Goal: Information Seeking & Learning: Learn about a topic

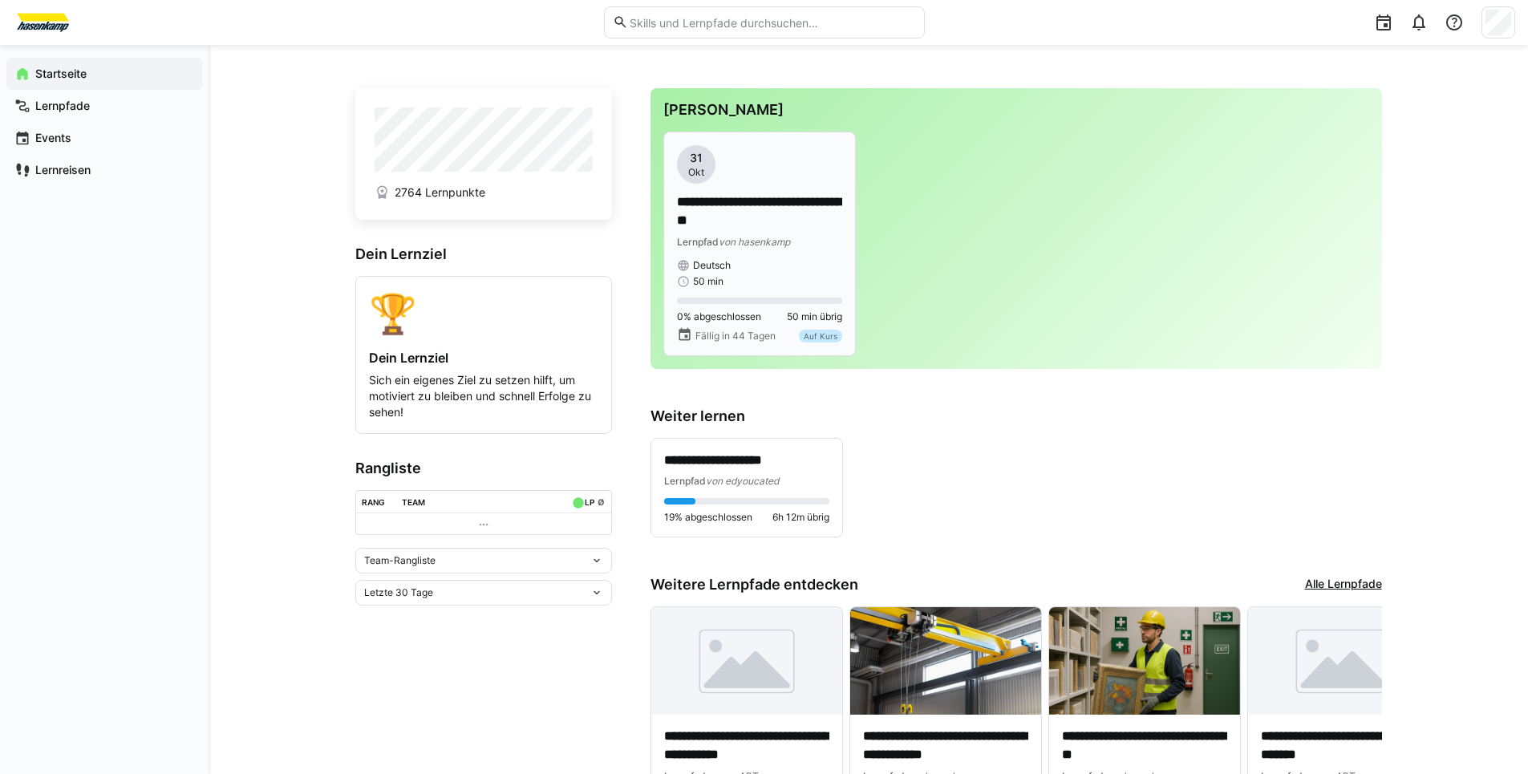
scroll to position [156, 0]
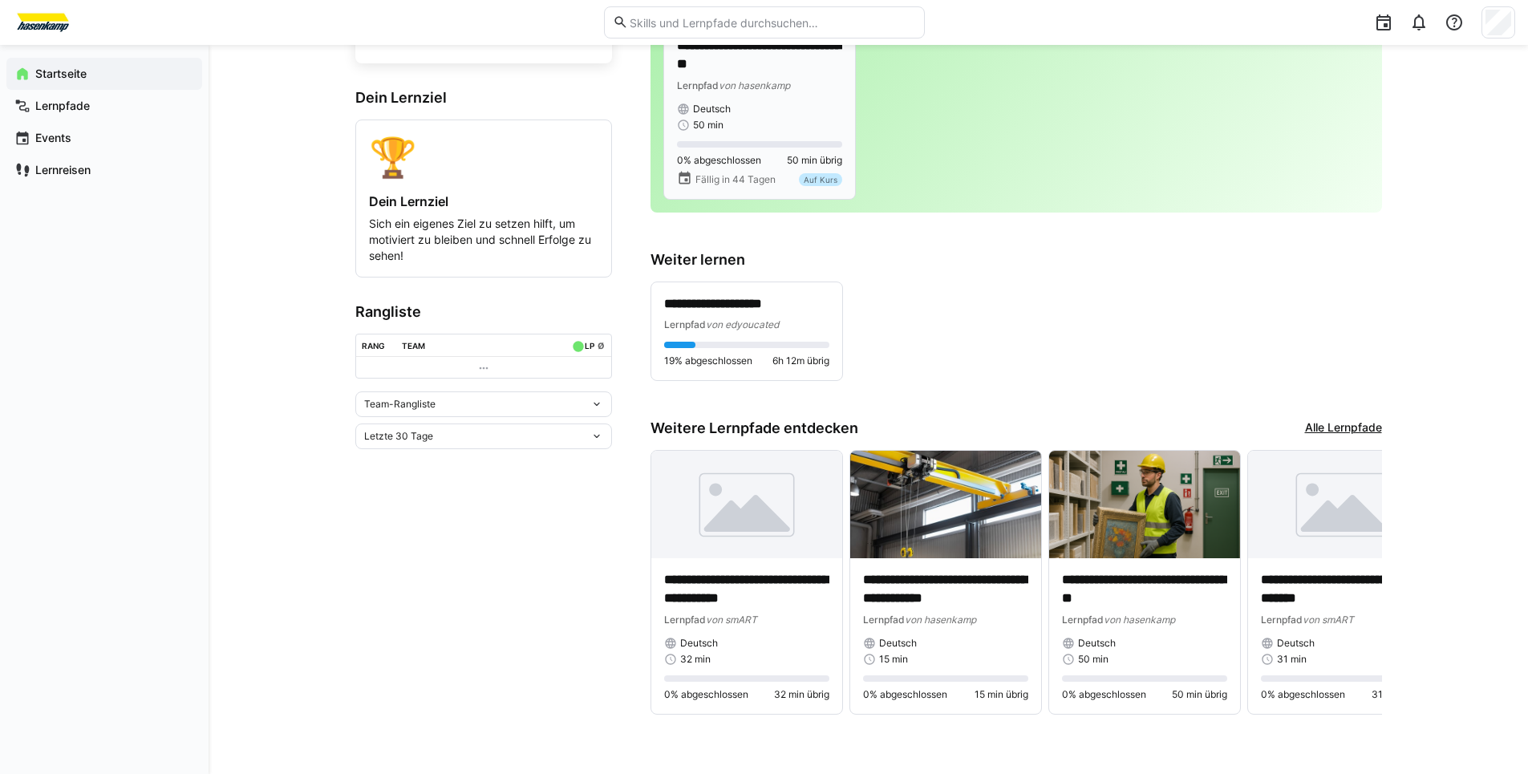
click at [762, 68] on p "**********" at bounding box center [759, 55] width 165 height 37
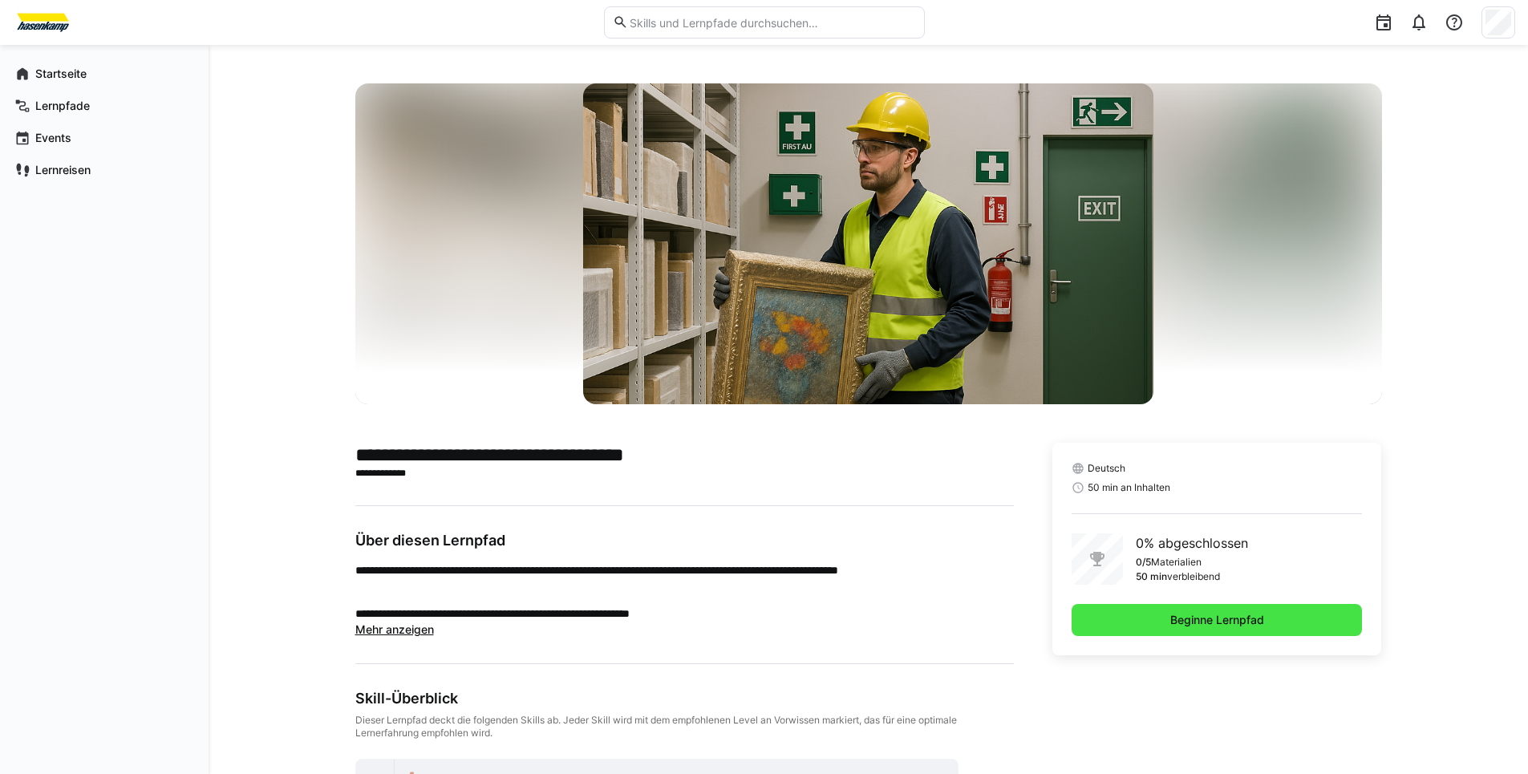
click at [1222, 625] on span "Beginne Lernpfad" at bounding box center [1216, 620] width 99 height 16
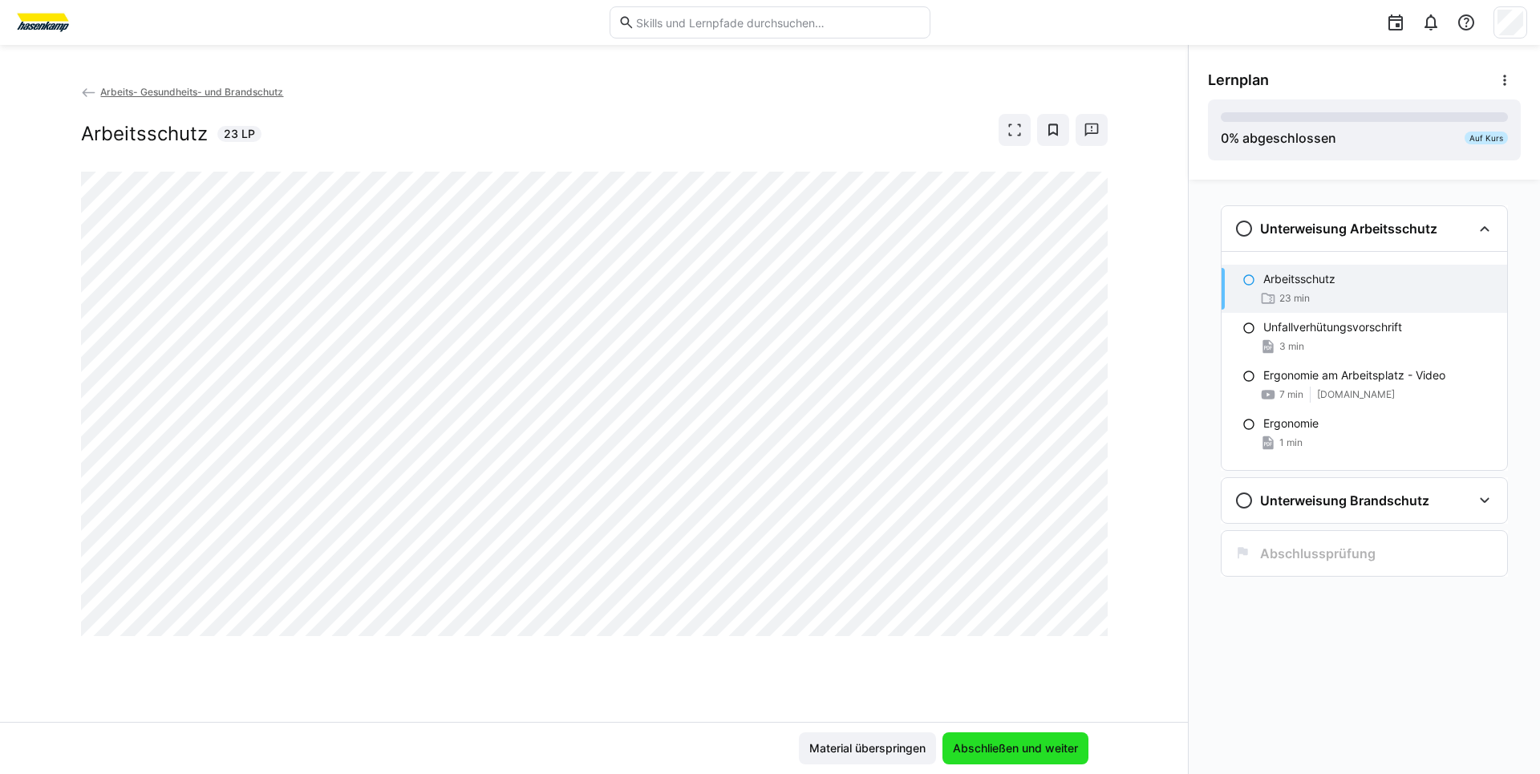
click at [1054, 750] on span "Abschließen und weiter" at bounding box center [1015, 748] width 130 height 16
click at [1010, 129] on eds-icon at bounding box center [1014, 130] width 16 height 16
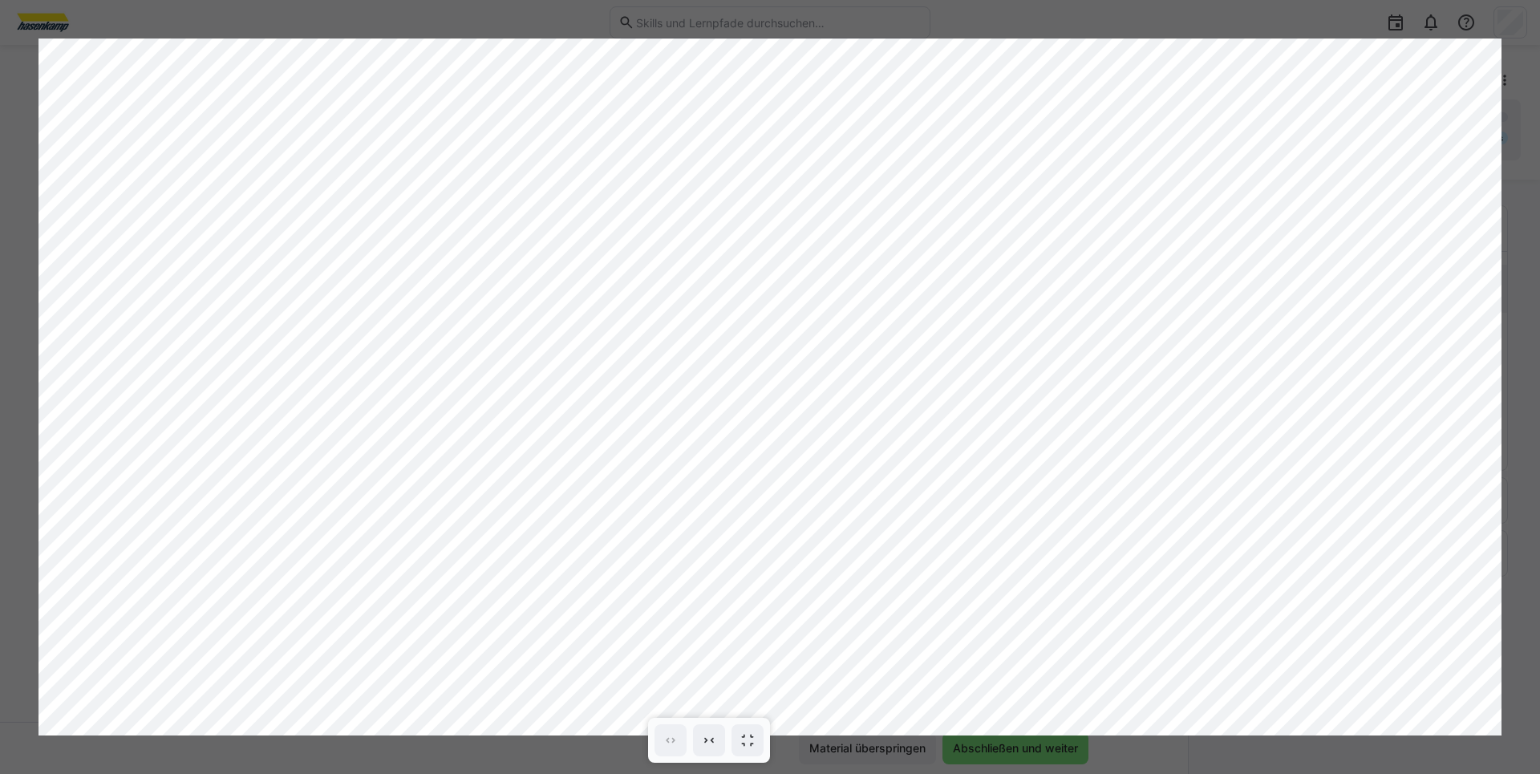
click at [998, 114] on button at bounding box center [1014, 130] width 32 height 32
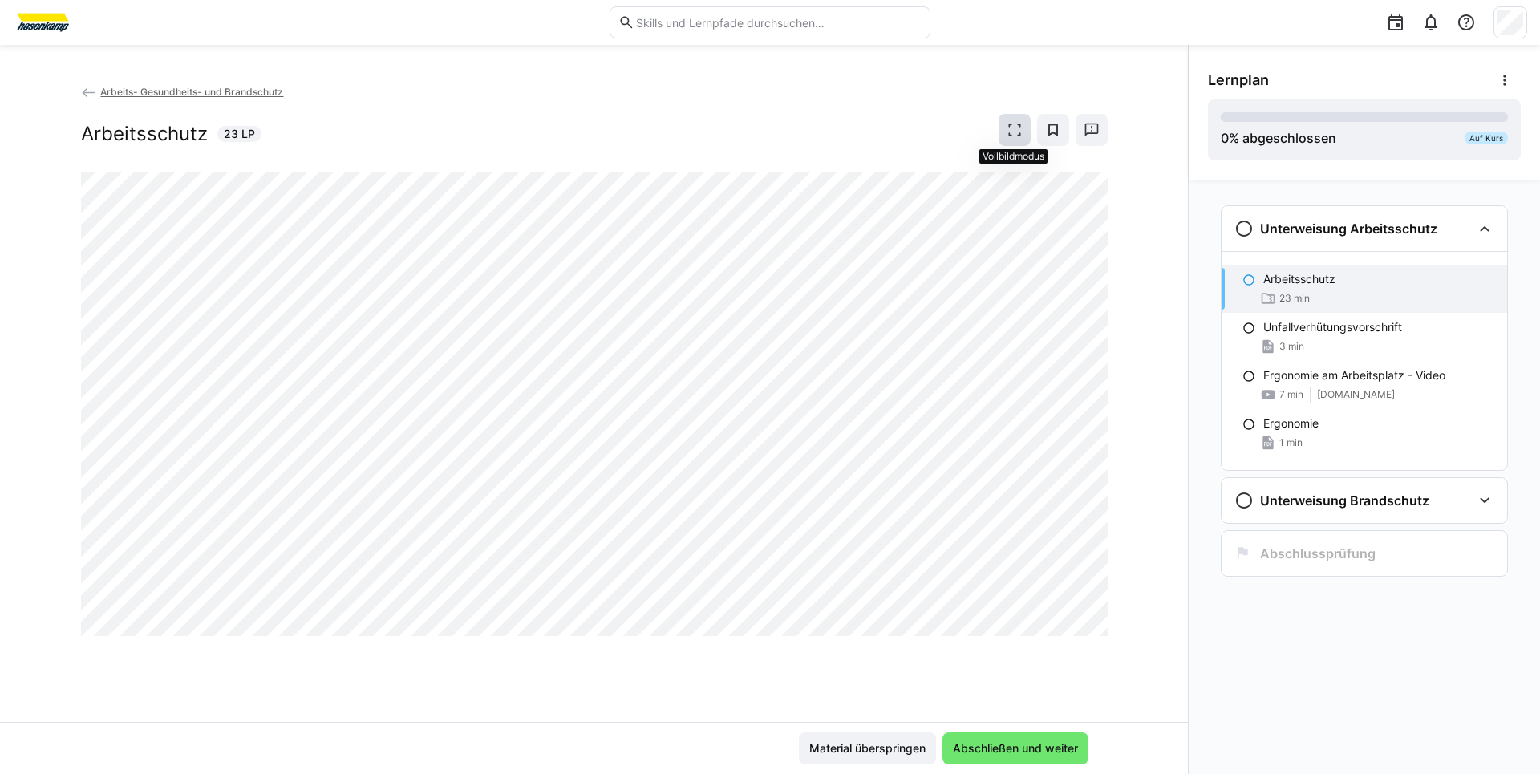
click at [1010, 125] on eds-icon at bounding box center [1014, 130] width 16 height 16
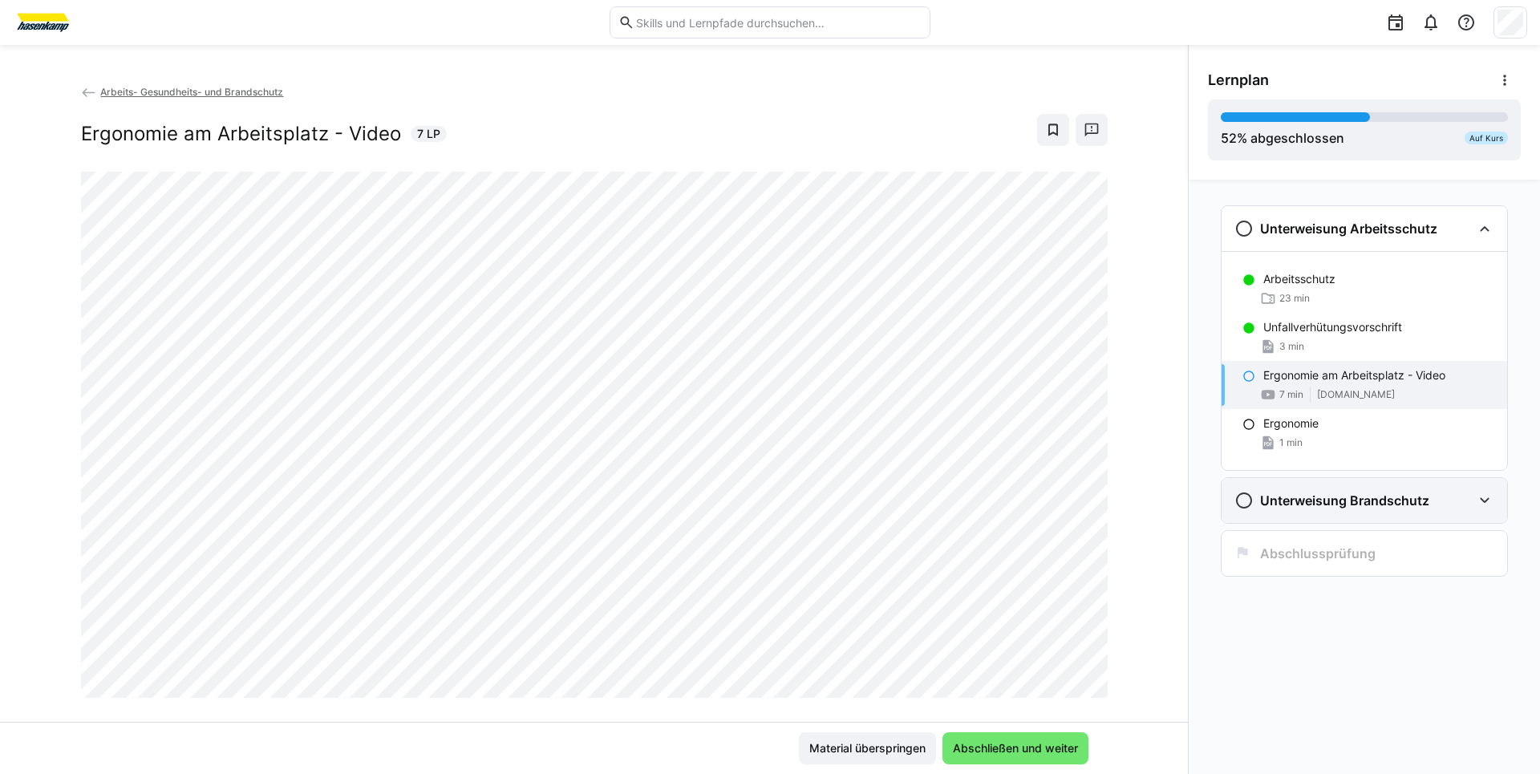
click at [1488, 501] on eds-icon at bounding box center [1484, 500] width 19 height 19
click at [1009, 744] on span "Abschließen und weiter" at bounding box center [1015, 748] width 130 height 16
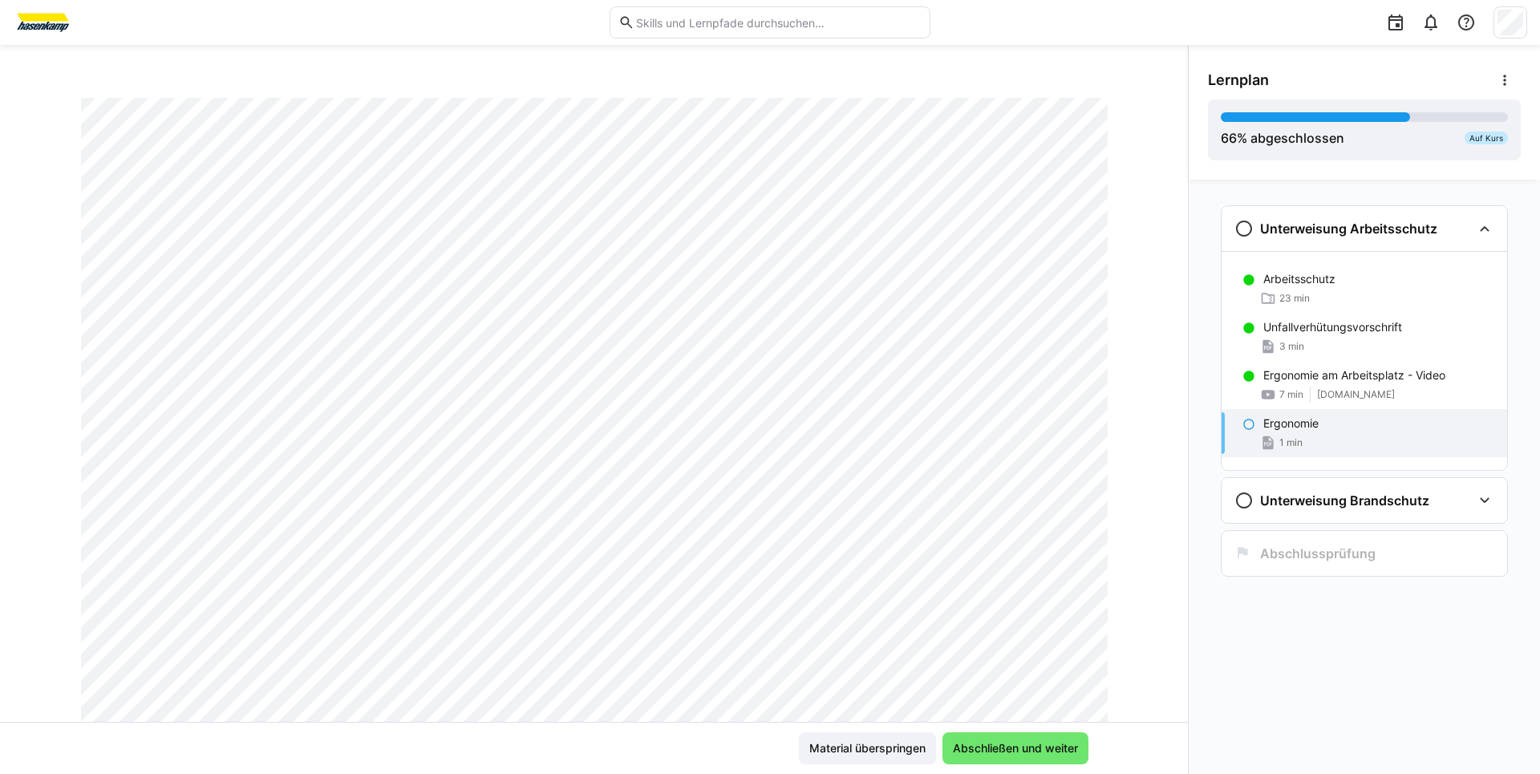
scroll to position [160, 0]
click at [1000, 752] on span "Abschließen und weiter" at bounding box center [1015, 748] width 130 height 16
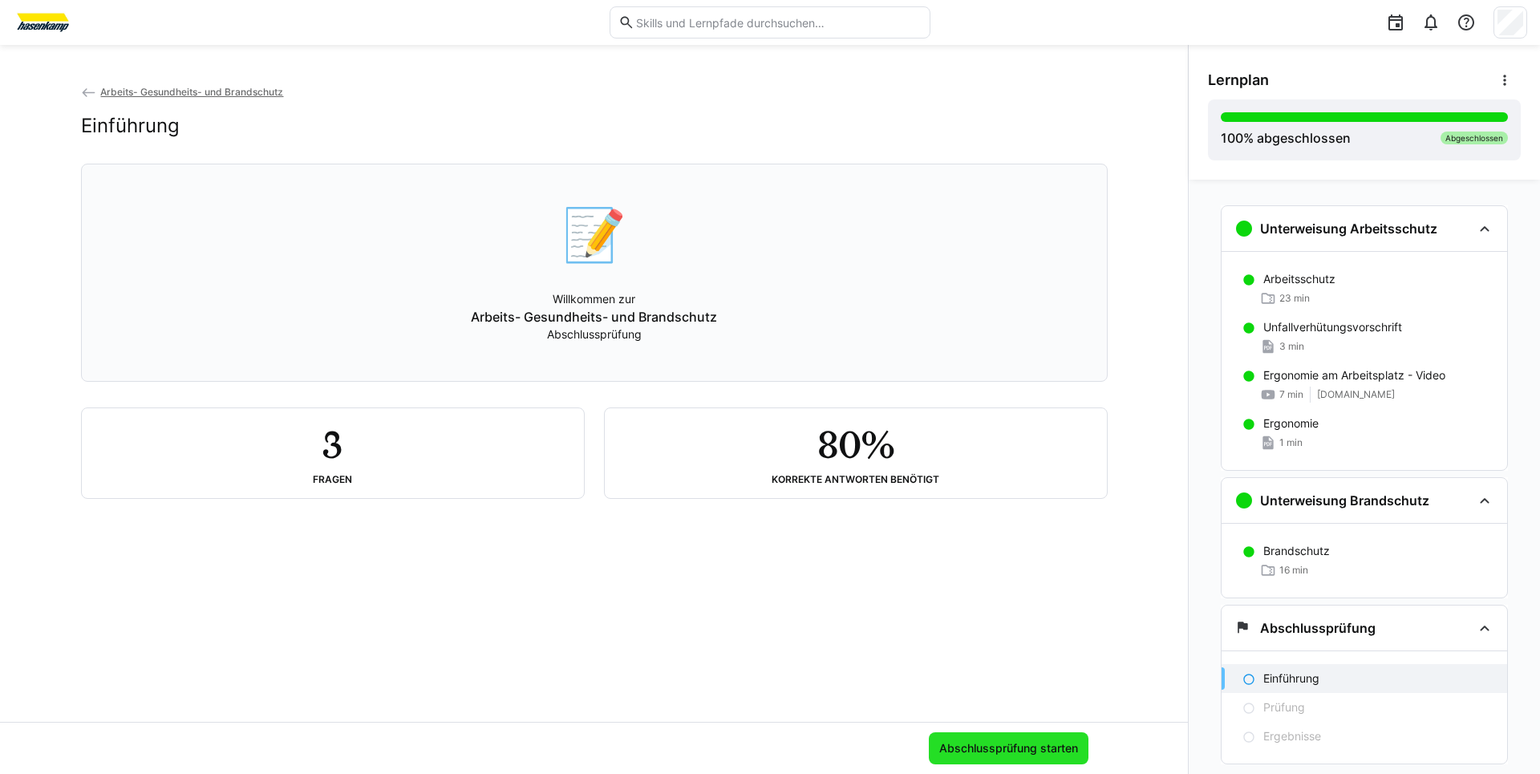
click at [999, 751] on span "Abschlussprüfung starten" at bounding box center [1009, 748] width 144 height 16
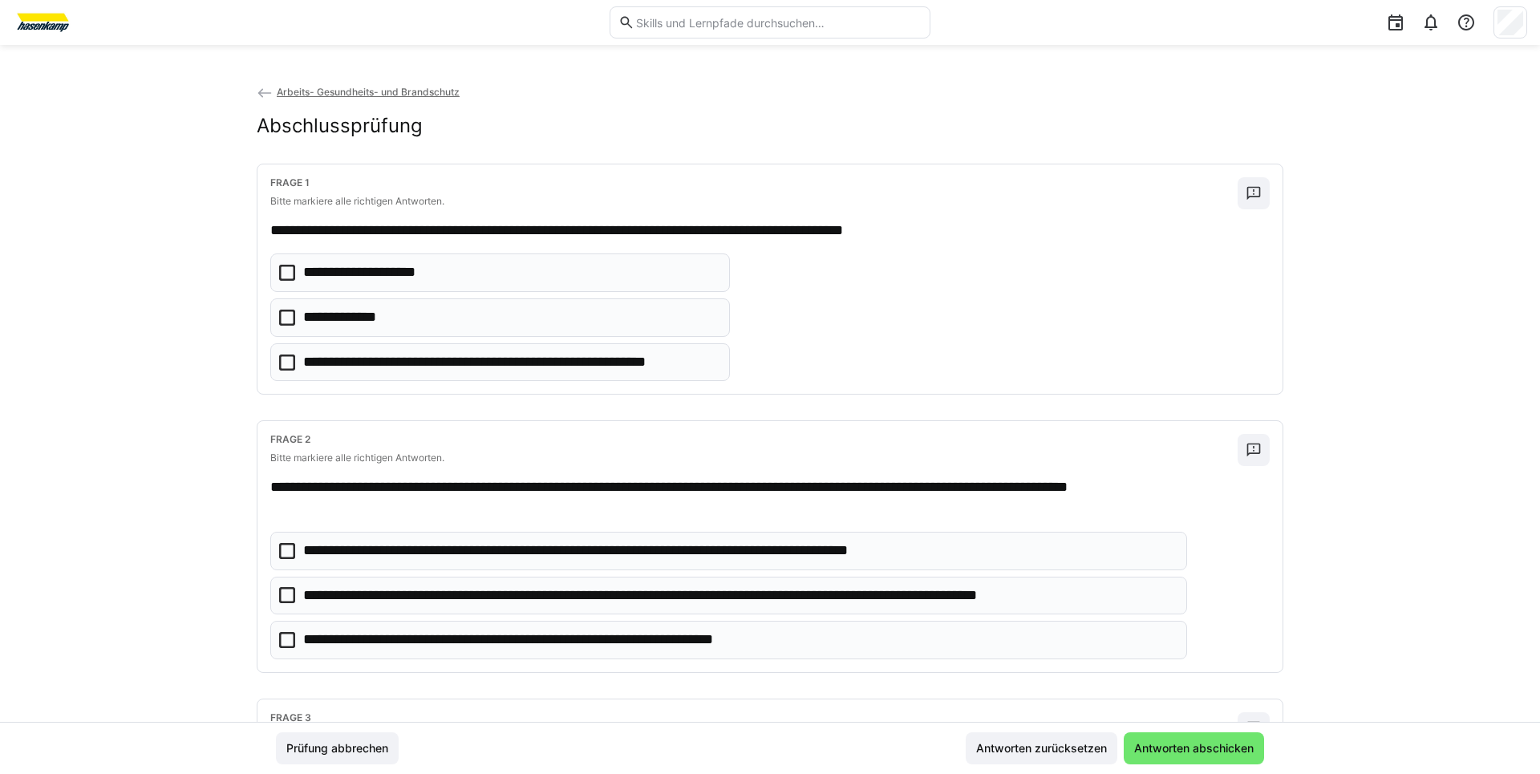
click at [281, 313] on icon at bounding box center [287, 318] width 16 height 16
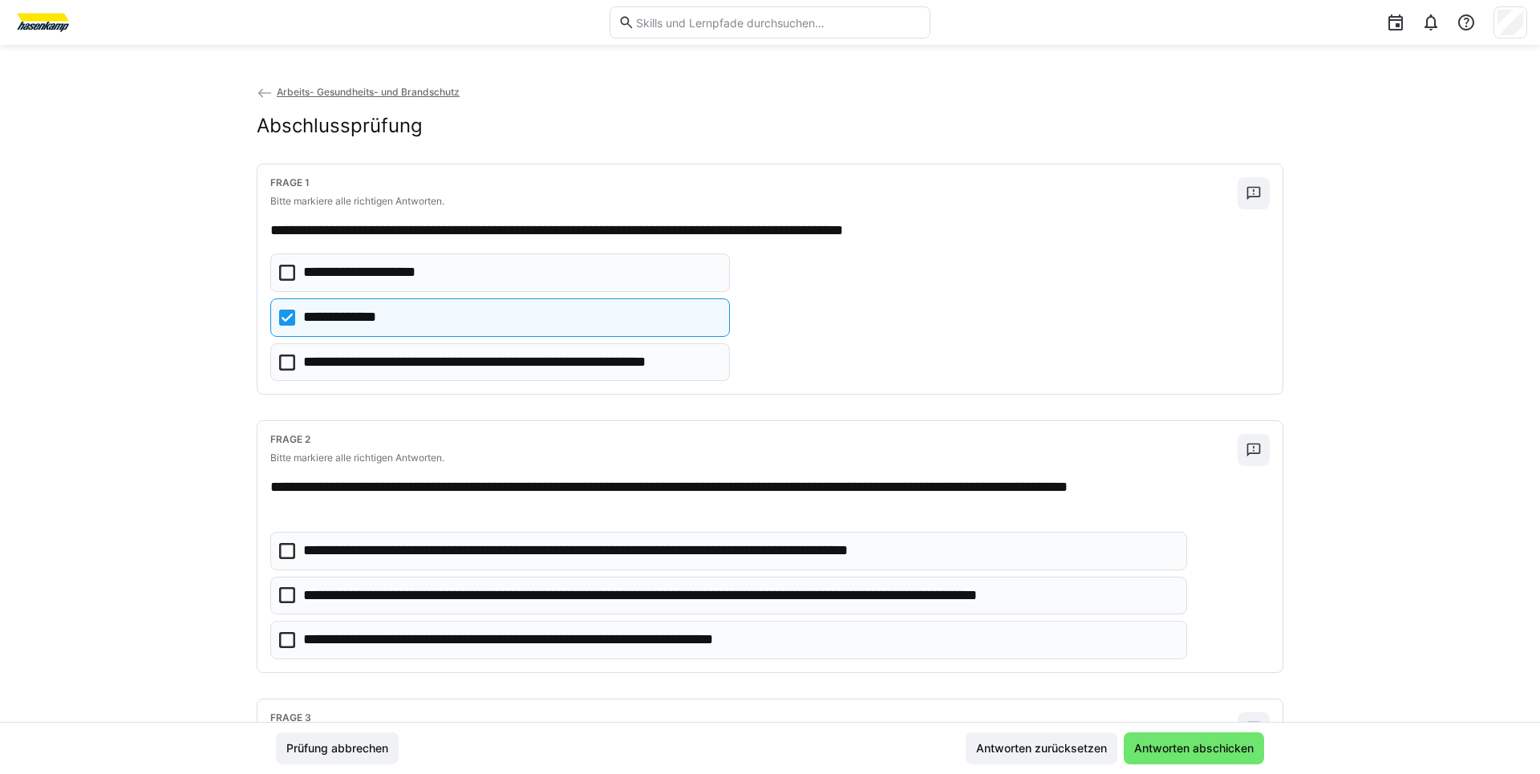
scroll to position [80, 0]
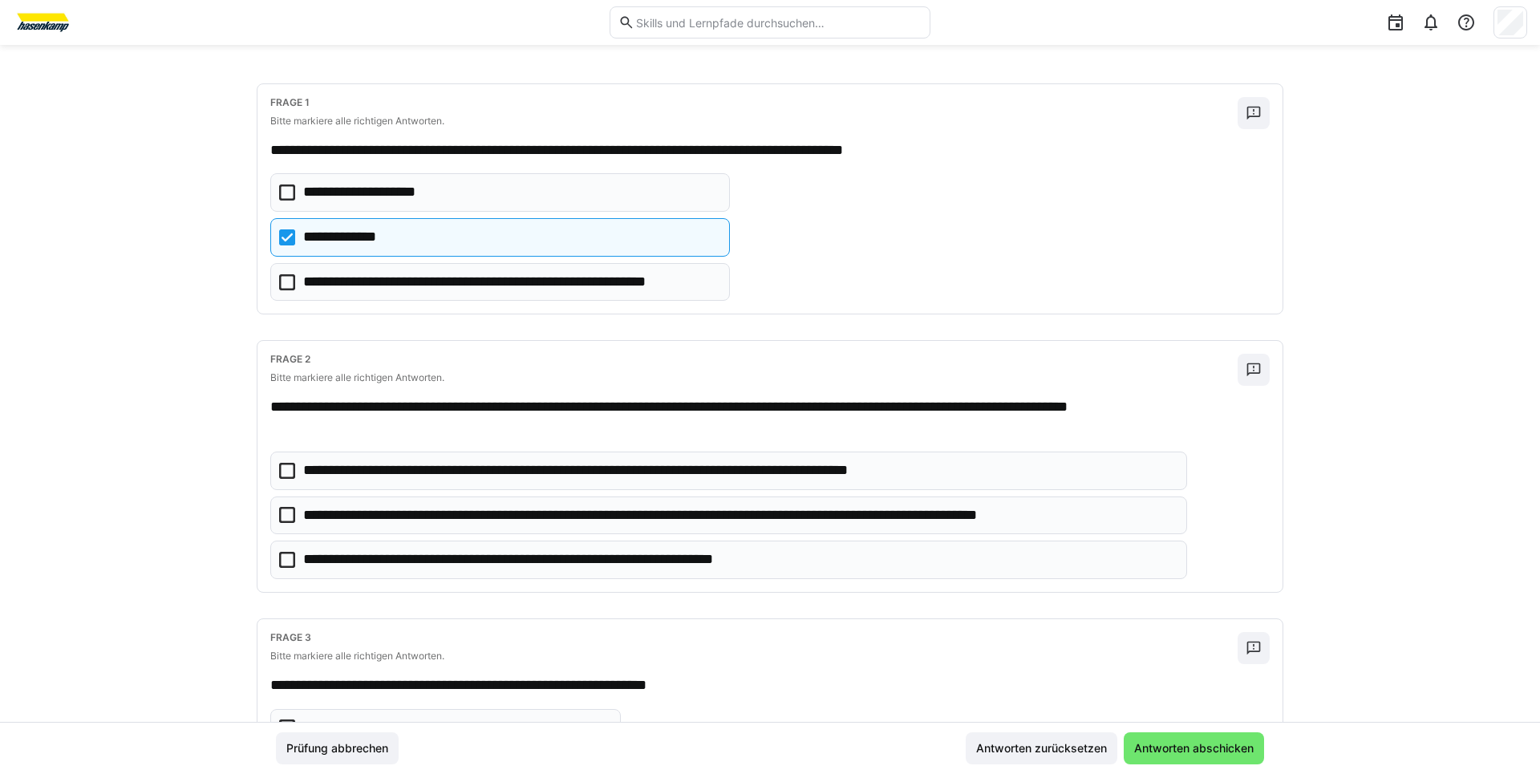
click at [281, 519] on icon at bounding box center [287, 515] width 16 height 16
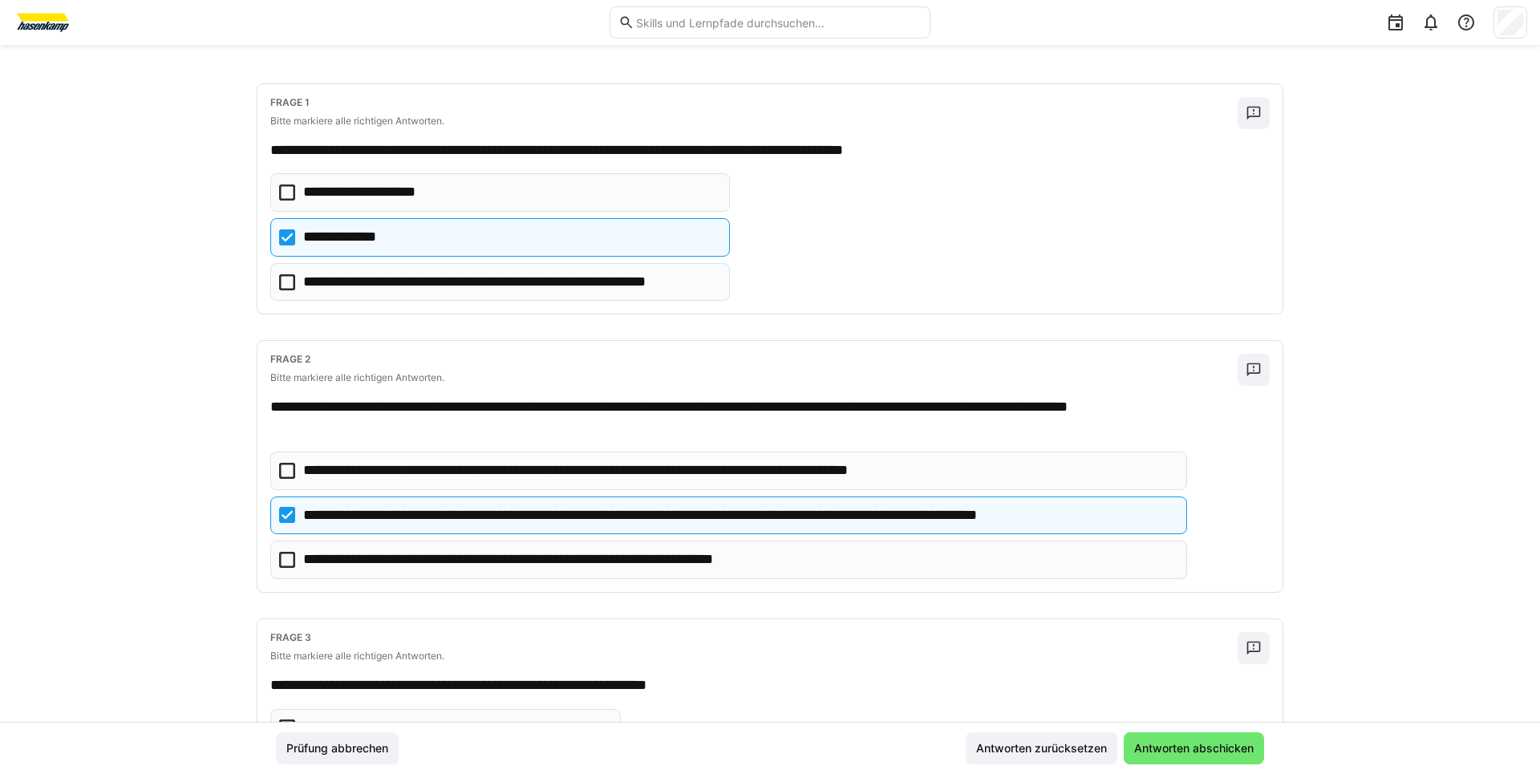
click at [279, 562] on icon at bounding box center [287, 560] width 16 height 16
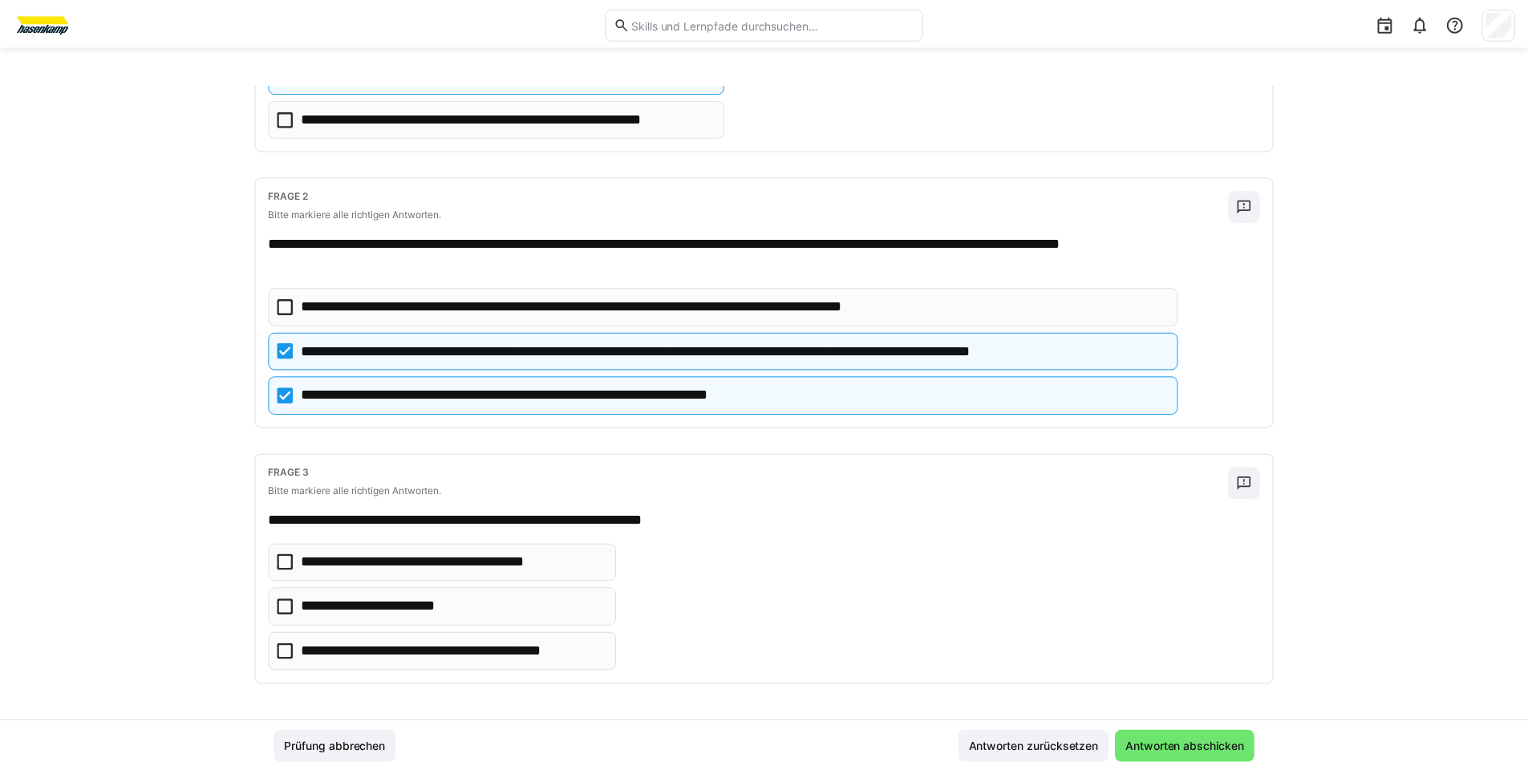
scroll to position [247, 0]
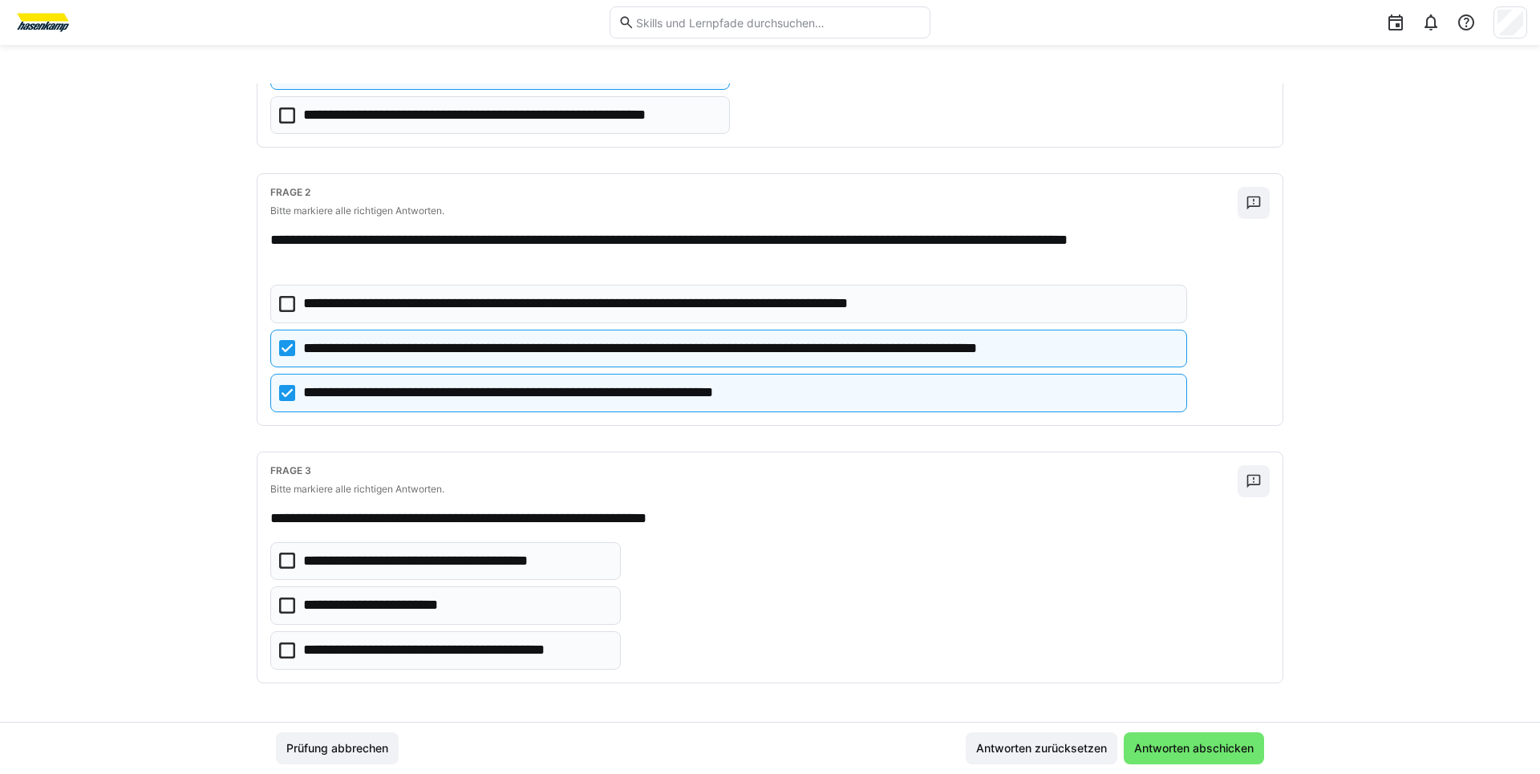
click at [281, 651] on icon at bounding box center [287, 650] width 16 height 16
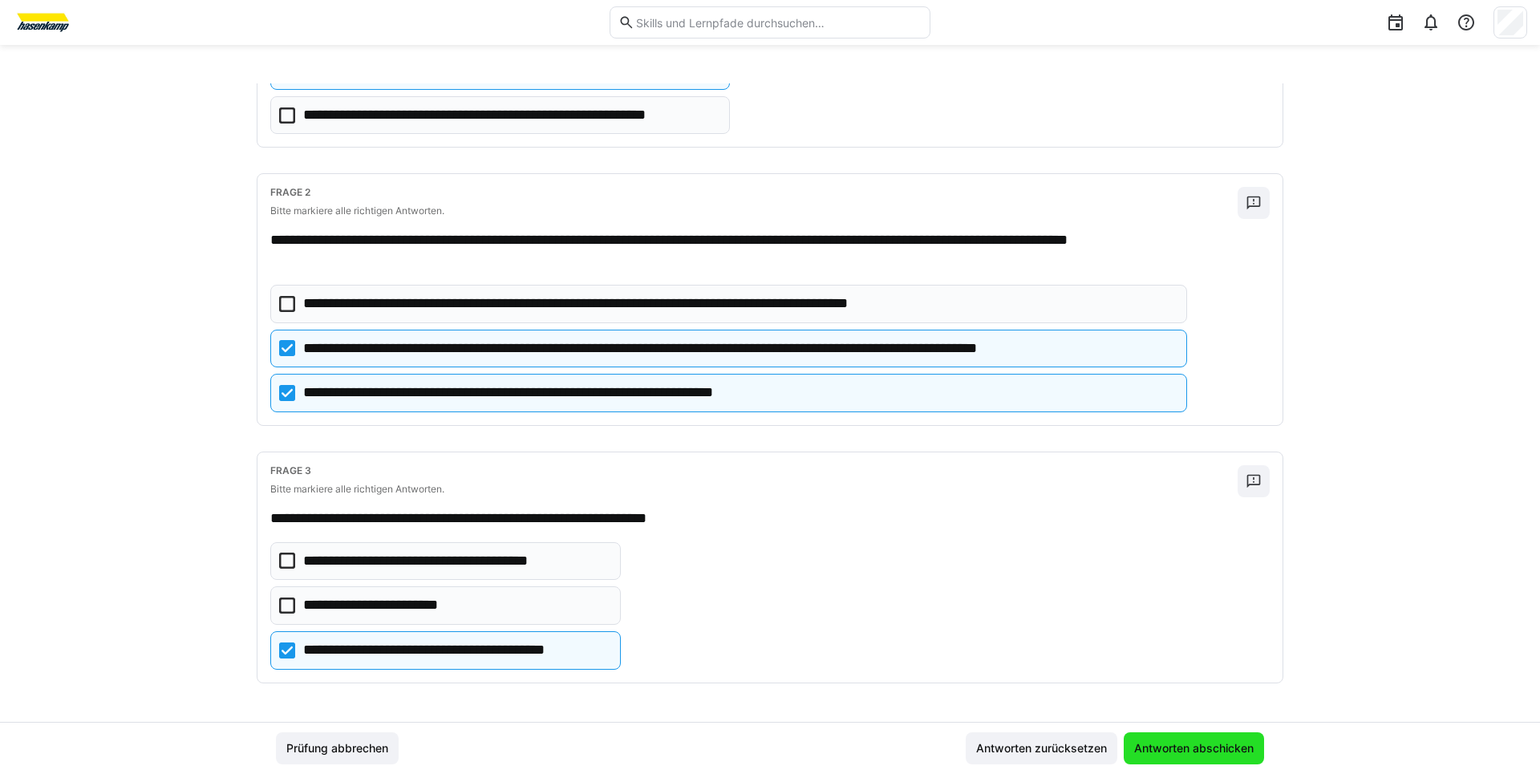
click at [1157, 747] on span "Antworten abschicken" at bounding box center [1193, 748] width 124 height 16
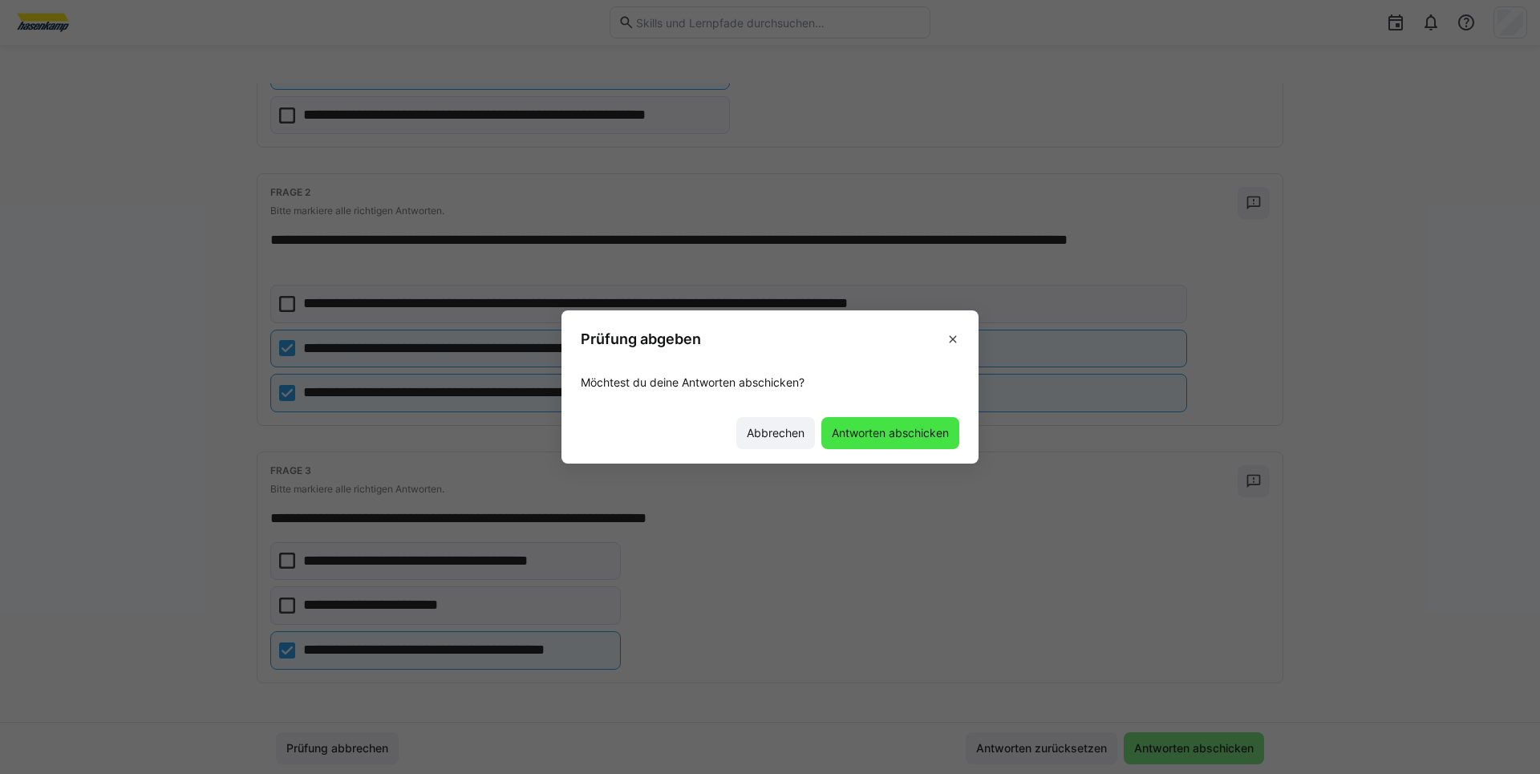
click at [874, 439] on span "Antworten abschicken" at bounding box center [890, 433] width 122 height 16
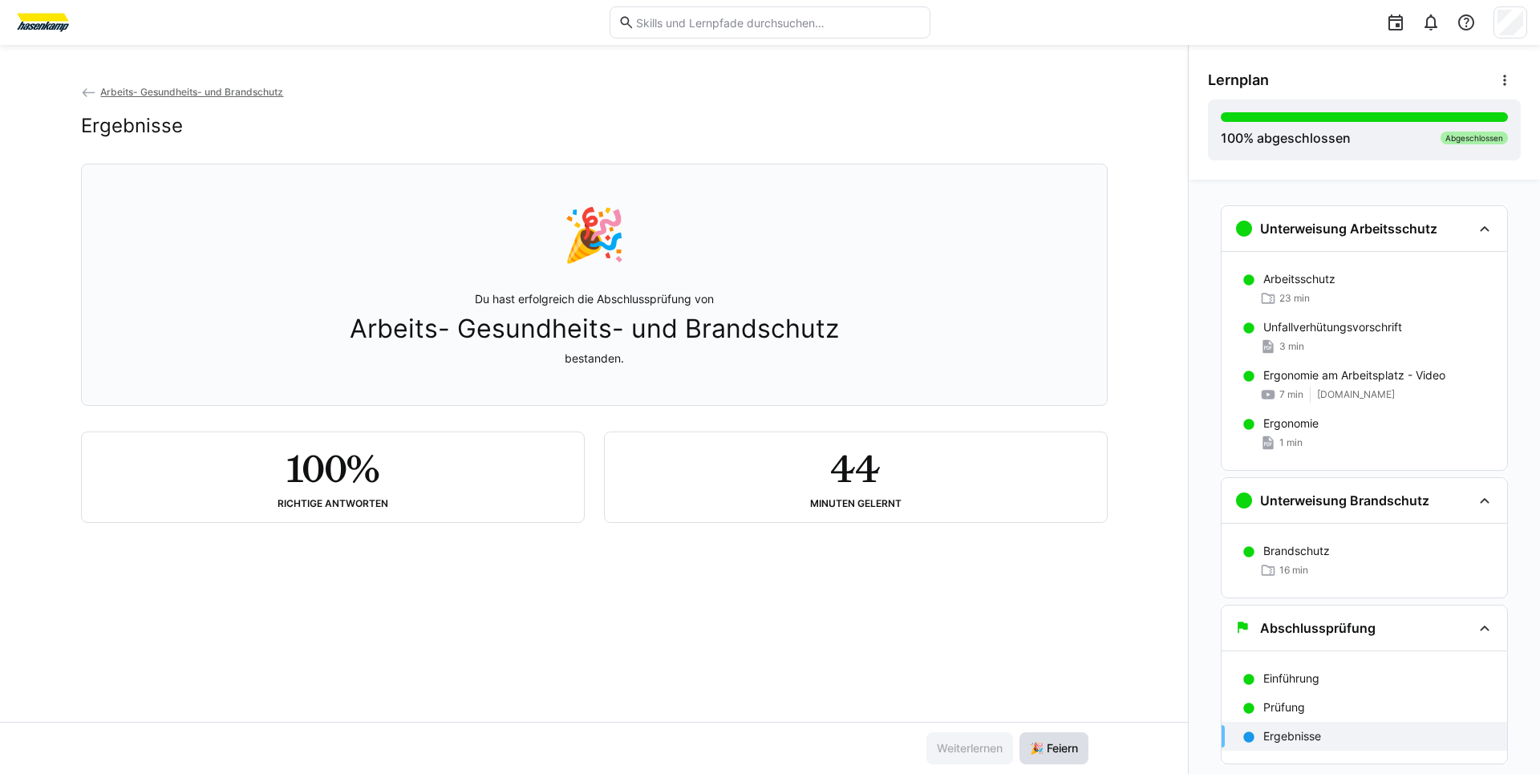
click at [1047, 753] on span "🎉 Feiern" at bounding box center [1053, 748] width 53 height 16
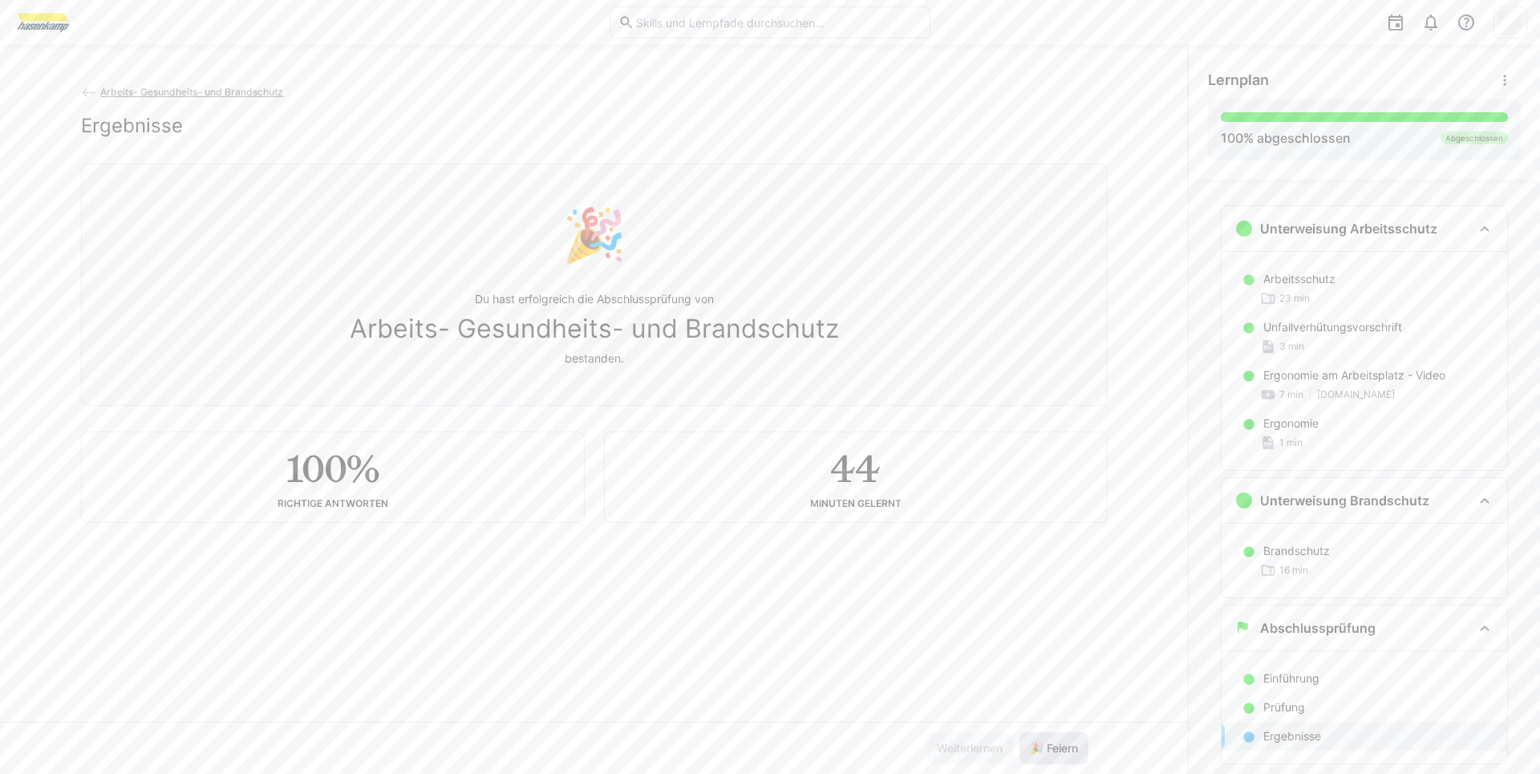
click at [1047, 753] on span "🎉 Feiern" at bounding box center [1053, 748] width 53 height 16
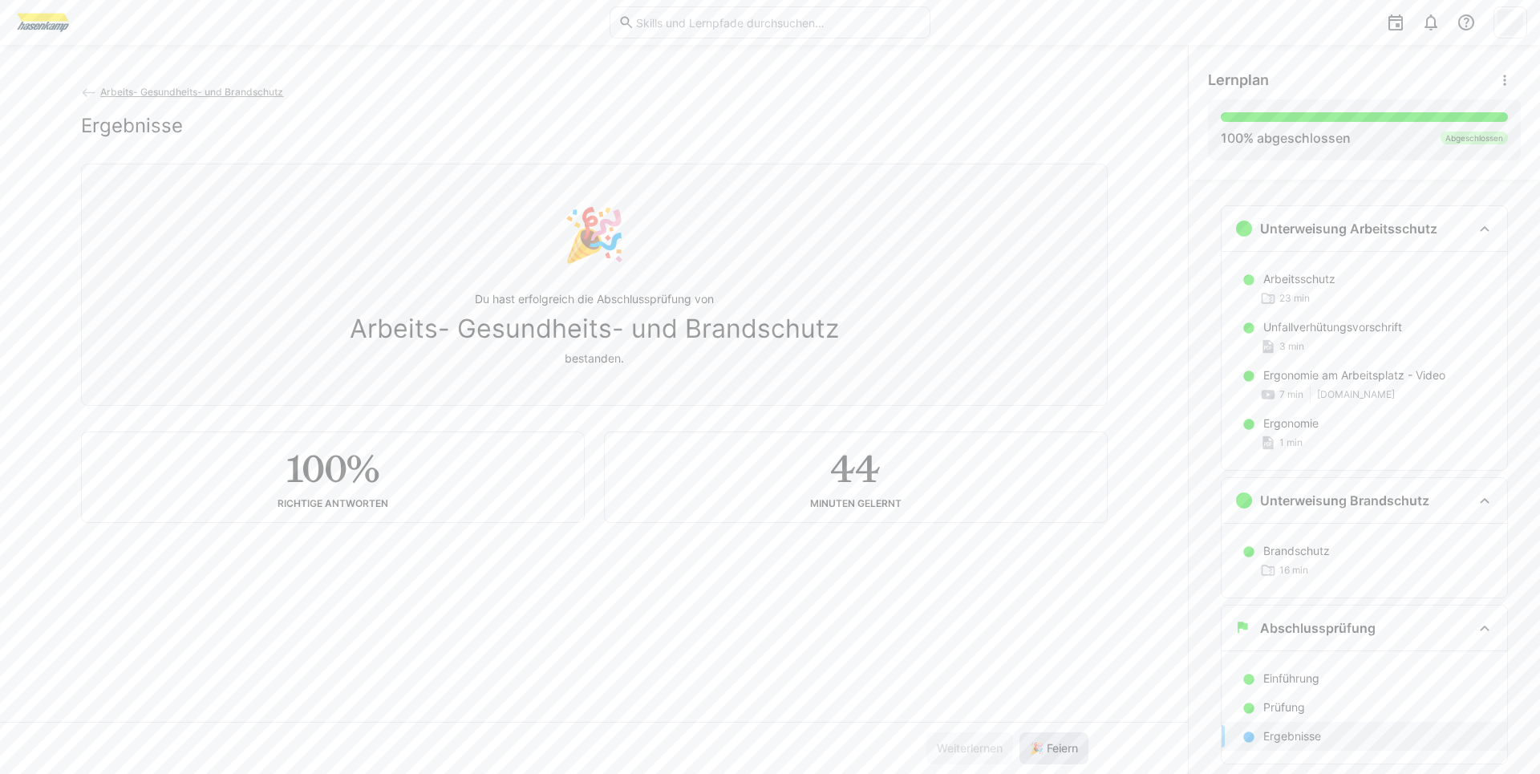
click at [1047, 753] on span "🎉 Feiern" at bounding box center [1053, 748] width 53 height 16
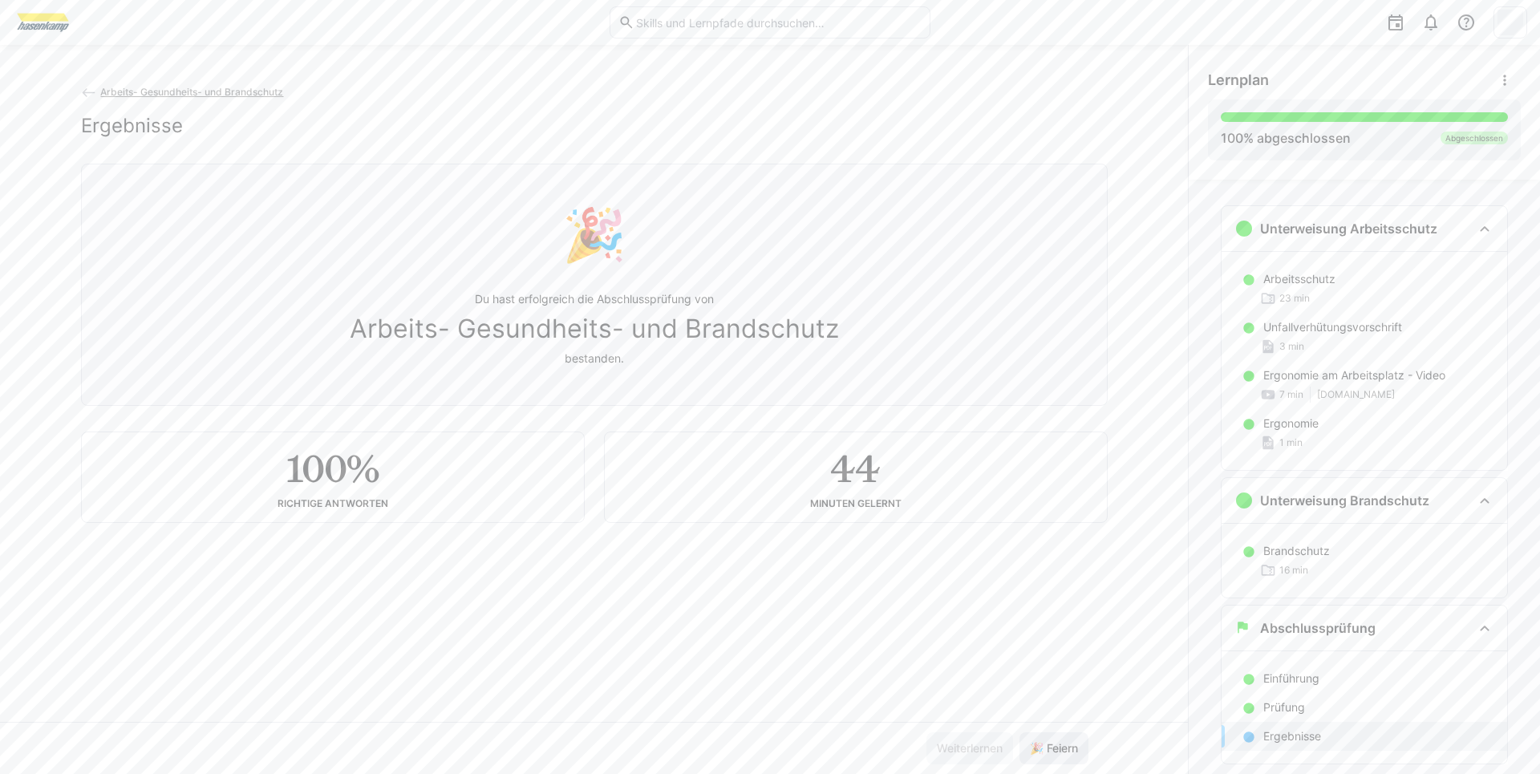
click at [1047, 753] on span "🎉 Feiern" at bounding box center [1053, 748] width 53 height 16
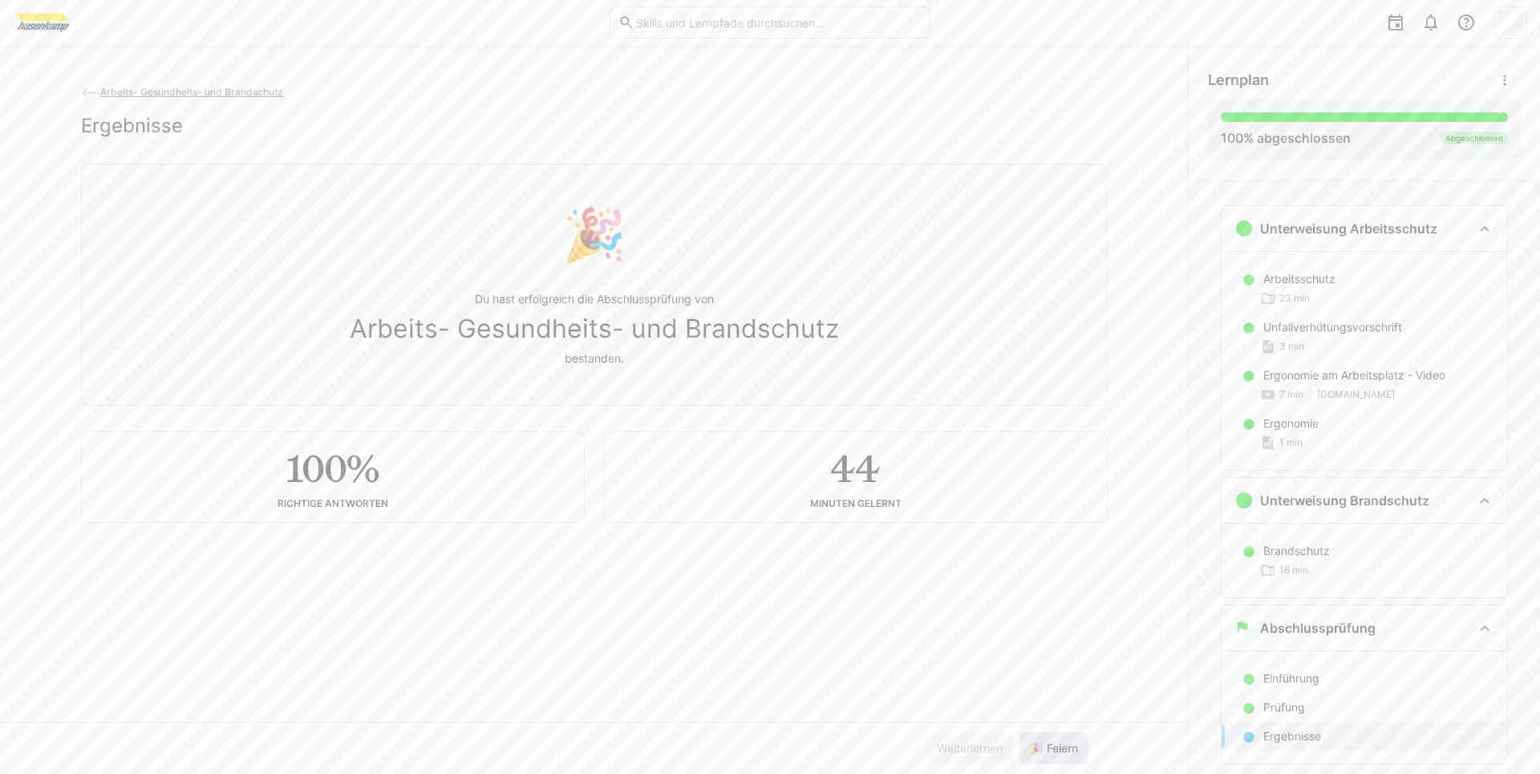
click at [1047, 753] on span "🎉 Feiern" at bounding box center [1053, 748] width 53 height 16
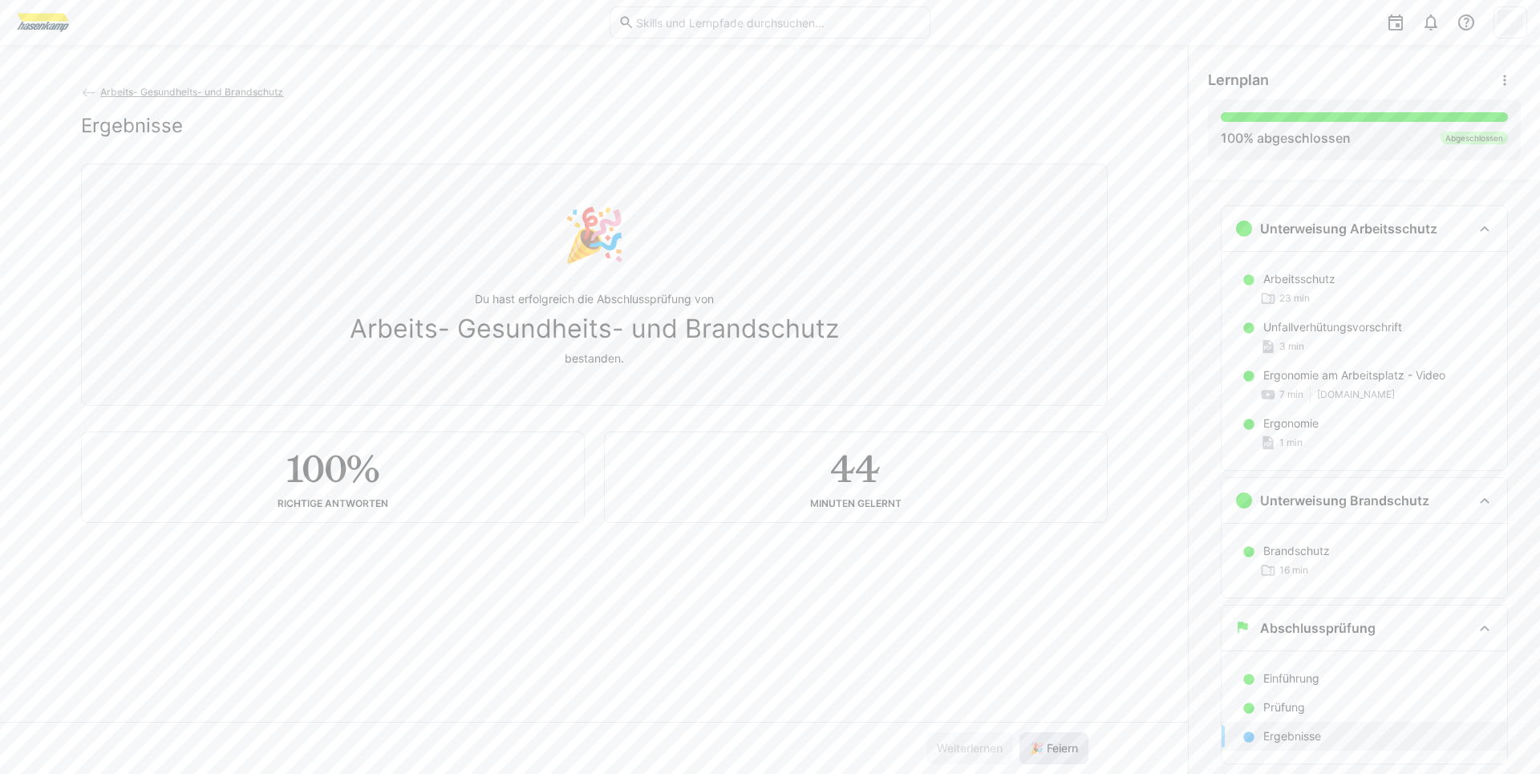
click at [1047, 753] on span "🎉 Feiern" at bounding box center [1053, 748] width 53 height 16
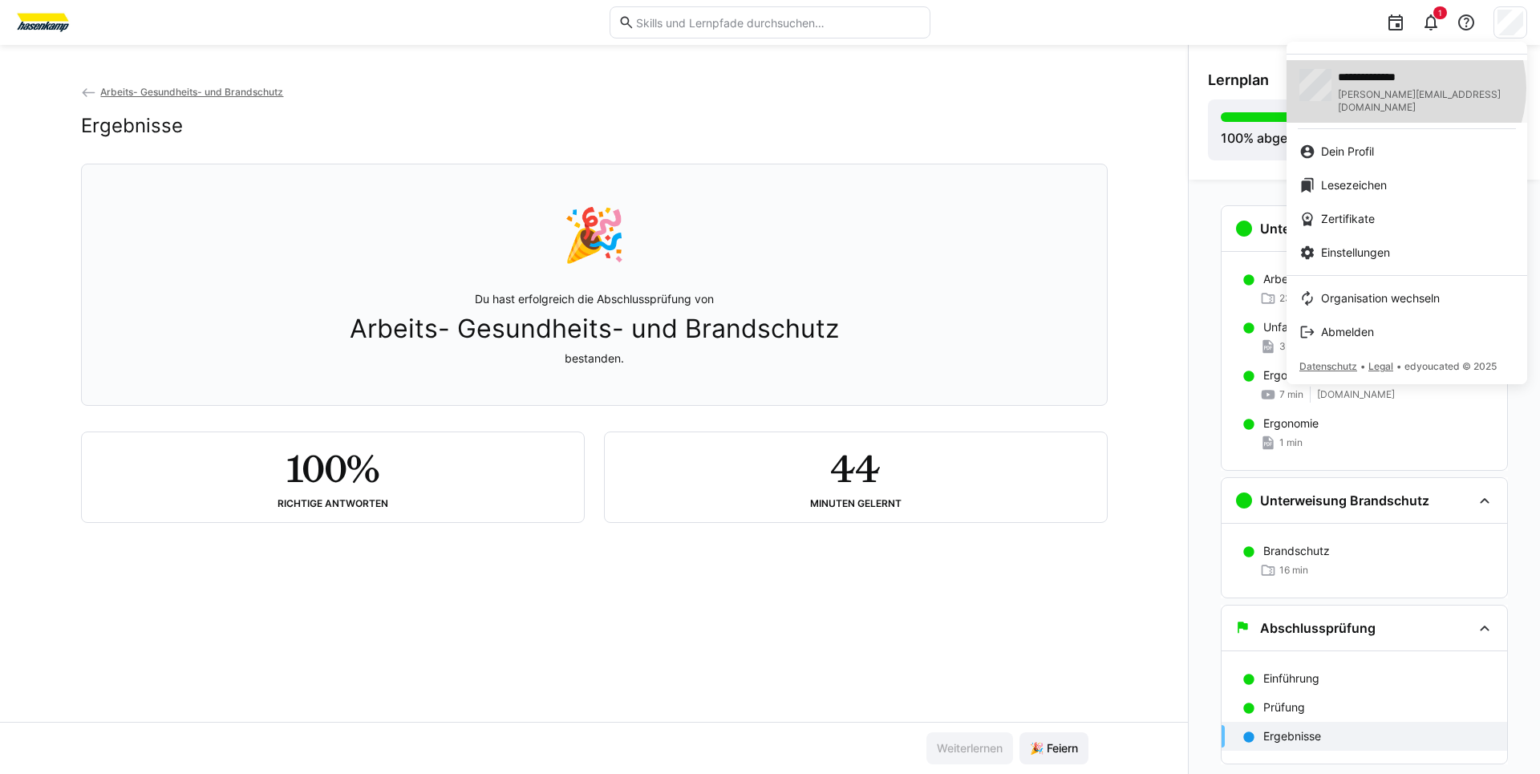
click at [1405, 88] on span "[PERSON_NAME][EMAIL_ADDRESS][DOMAIN_NAME]" at bounding box center [1425, 101] width 176 height 26
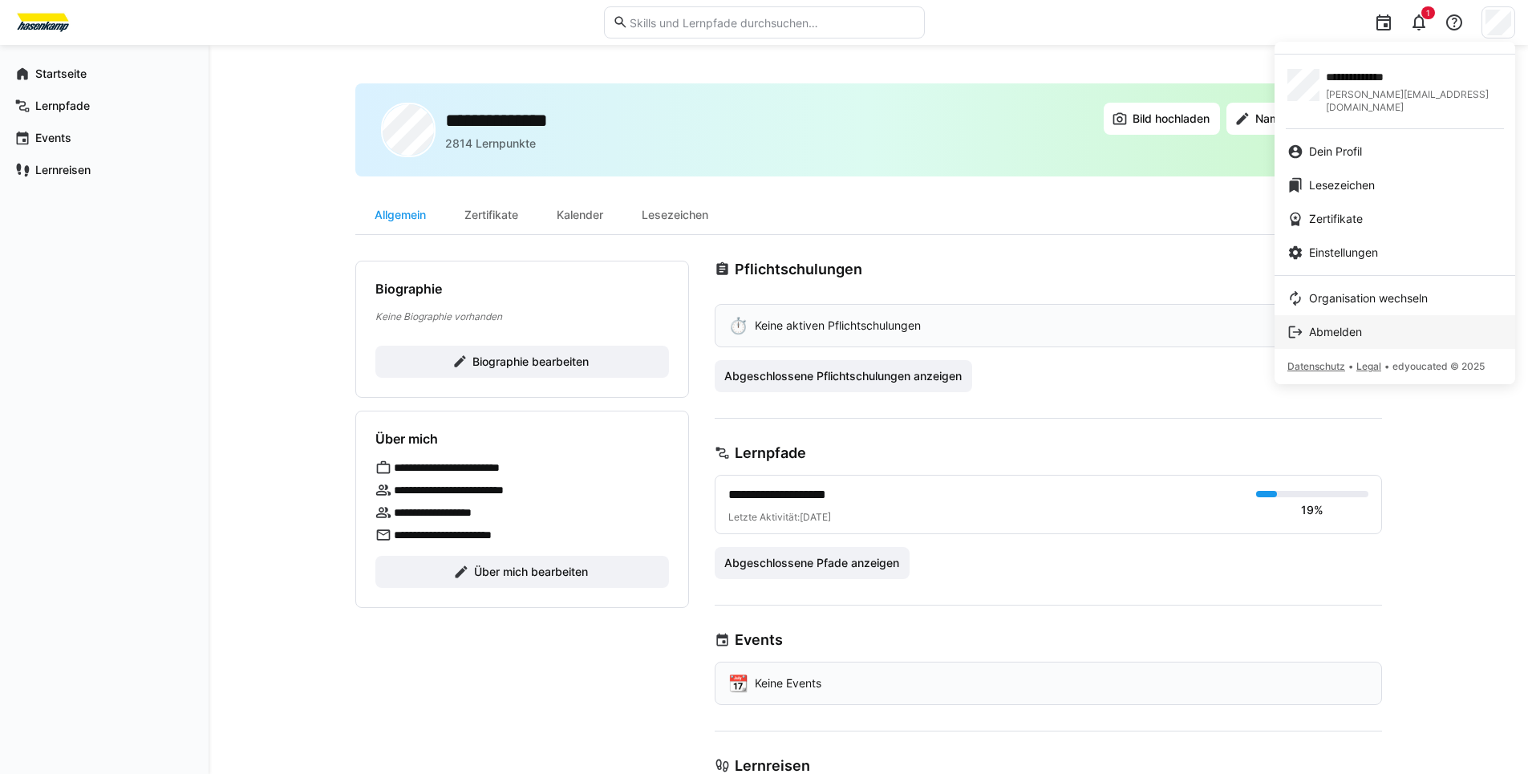
click at [1339, 324] on span "Abmelden" at bounding box center [1335, 332] width 53 height 16
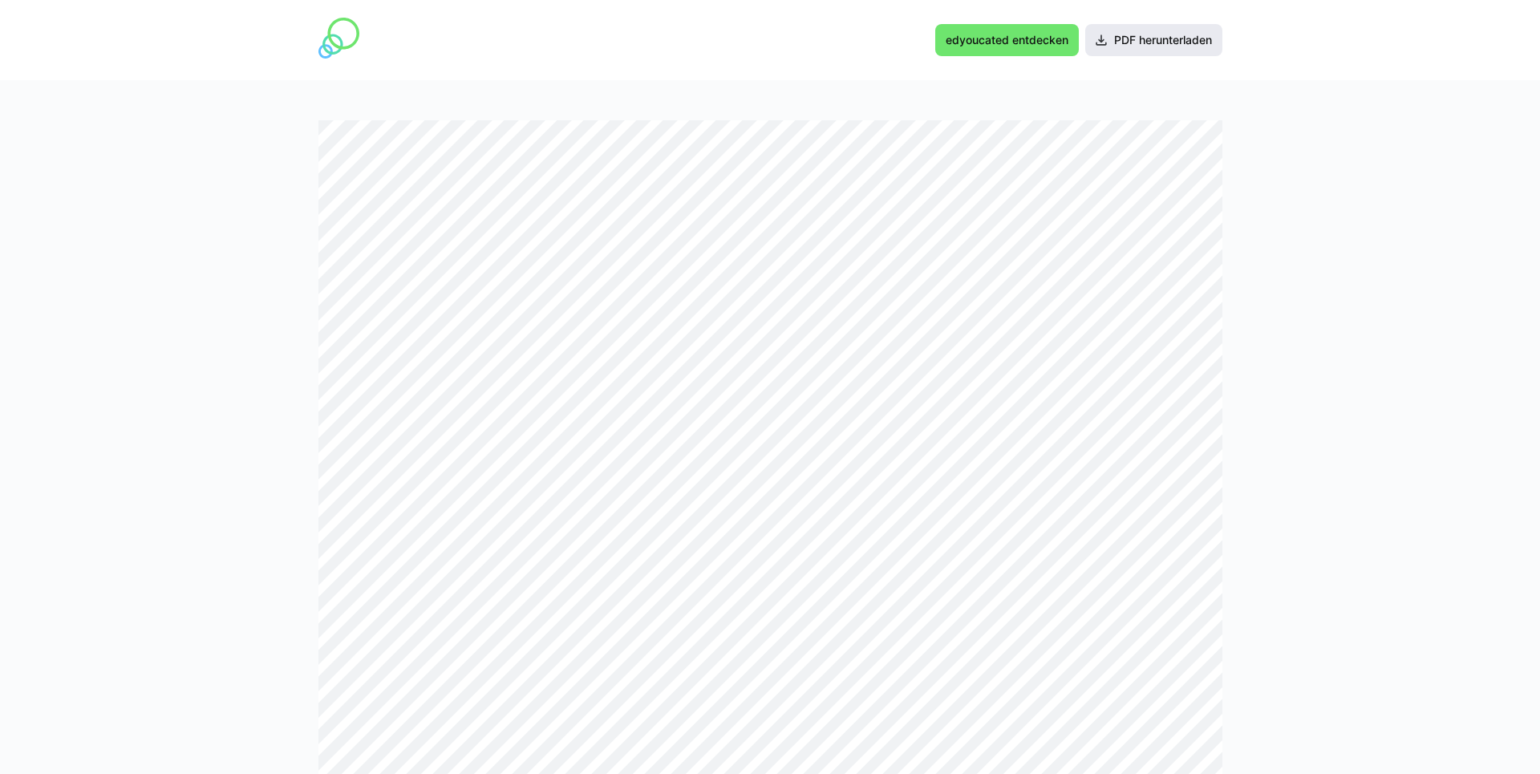
click at [1159, 45] on span "PDF herunterladen" at bounding box center [1162, 40] width 103 height 16
